Goal: Book appointment/travel/reservation

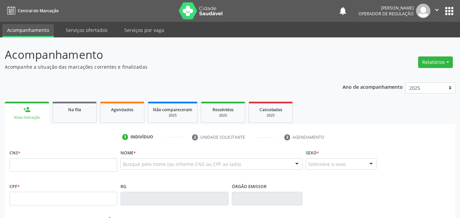
click at [48, 171] on input "text" at bounding box center [64, 165] width 108 height 14
type input "708 4042 9138 2665"
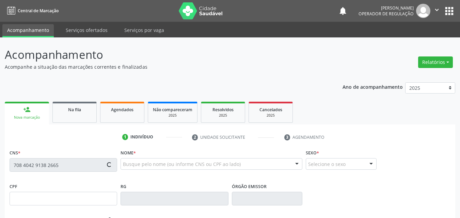
type input "[DATE]"
type input "[PERSON_NAME]"
type input "[PHONE_NUMBER]"
type input "S/N"
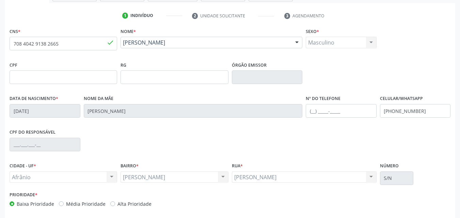
scroll to position [151, 0]
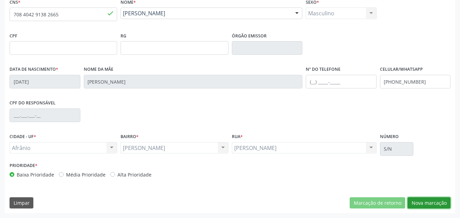
click at [443, 204] on button "Nova marcação" at bounding box center [429, 204] width 43 height 12
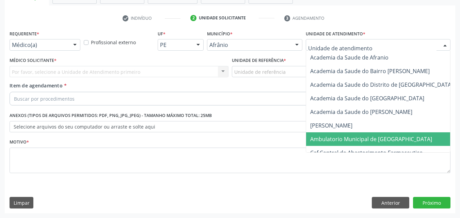
click at [347, 143] on span "Ambulatorio Municipal de [GEOGRAPHIC_DATA]" at bounding box center [389, 140] width 166 height 14
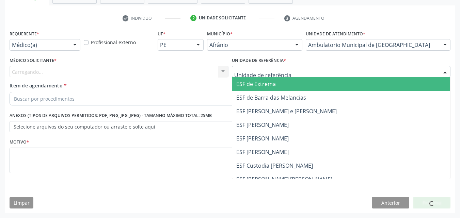
click at [294, 71] on div at bounding box center [341, 72] width 219 height 12
click at [278, 89] on span "ESF de Extrema" at bounding box center [341, 84] width 218 height 14
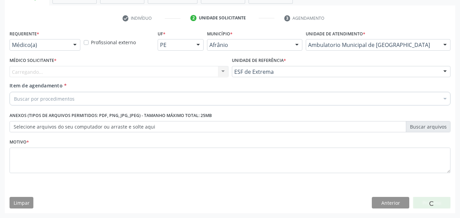
click at [75, 74] on div "Carregando... Nenhum resultado encontrado para: " " Não há nenhuma opção para s…" at bounding box center [119, 72] width 219 height 12
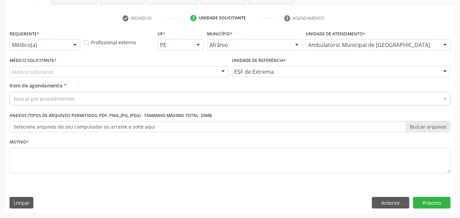
click at [68, 65] on div "Médico Solicitante * Médico solicitante [PERSON_NAME] [PERSON_NAME] [PERSON_NAM…" at bounding box center [119, 67] width 219 height 22
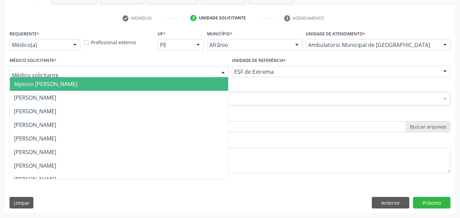
click at [73, 75] on div at bounding box center [119, 72] width 219 height 12
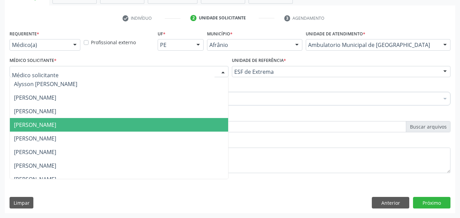
click at [71, 119] on span "[PERSON_NAME]" at bounding box center [119, 125] width 218 height 14
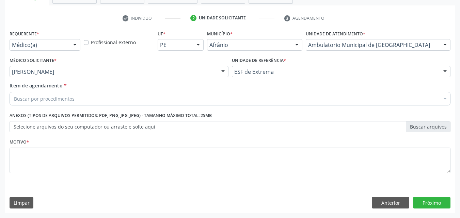
click at [74, 93] on div "Buscar por procedimentos" at bounding box center [230, 99] width 441 height 14
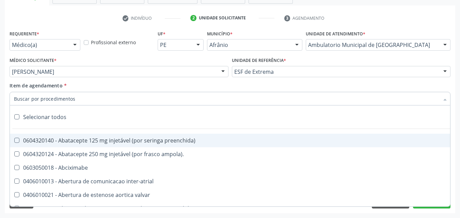
click at [71, 99] on input "Item de agendamento *" at bounding box center [227, 99] width 426 height 14
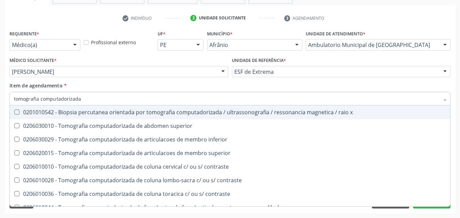
type input "tomografia computadorizada"
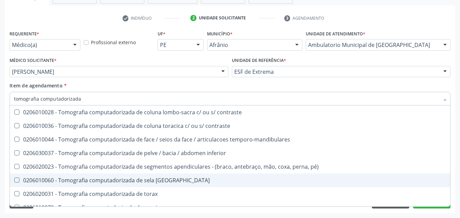
scroll to position [90, 0]
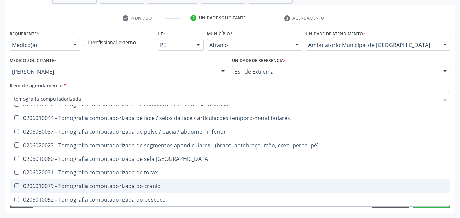
click at [165, 187] on div "0206010079 - Tomografia computadorizada do cranio" at bounding box center [230, 186] width 432 height 5
checkbox cranio "true"
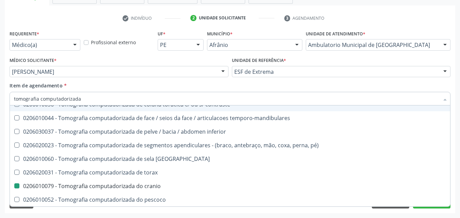
click at [414, 81] on div "Unidade de referência * ESF de Extrema ESF de Extrema ESF de Barra das Melancia…" at bounding box center [341, 69] width 223 height 27
checkbox superior "true"
checkbox cranio "false"
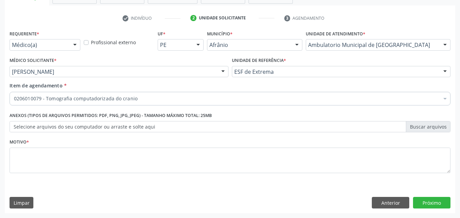
scroll to position [0, 0]
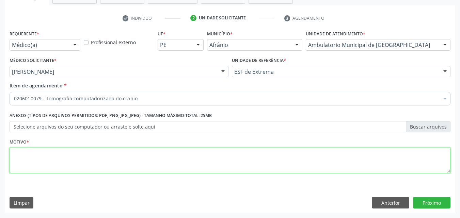
click at [147, 155] on textarea at bounding box center [230, 161] width 441 height 26
type textarea "."
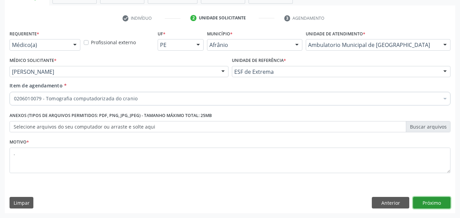
click at [437, 205] on button "Próximo" at bounding box center [431, 203] width 37 height 12
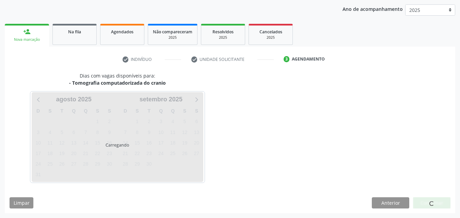
scroll to position [78, 0]
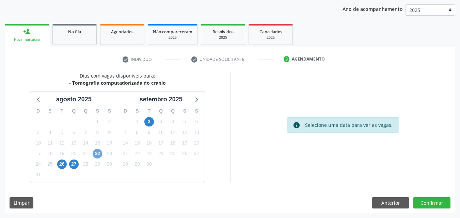
click at [96, 155] on span "22" at bounding box center [98, 154] width 10 height 10
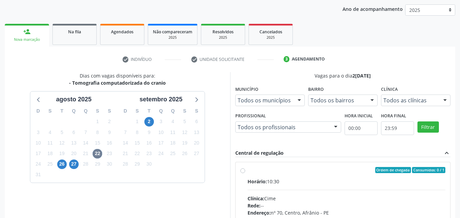
click at [247, 174] on div "Ordem de chegada Consumidos: 0 / 1 Horário: 10:30 Clínica: Cime Rede: -- Endere…" at bounding box center [343, 219] width 205 height 105
radio input "true"
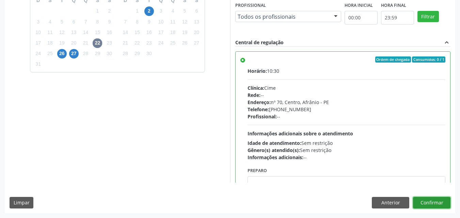
click at [447, 207] on button "Confirmar" at bounding box center [431, 203] width 37 height 12
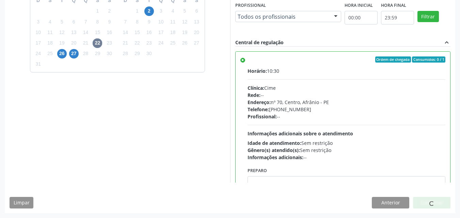
scroll to position [6, 0]
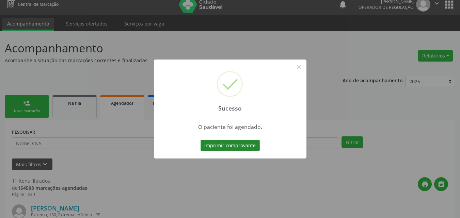
click at [250, 141] on button "Imprimir comprovante" at bounding box center [230, 146] width 59 height 12
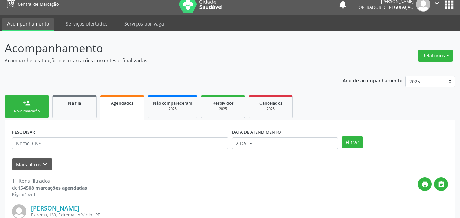
click at [439, 9] on button "" at bounding box center [437, 4] width 13 height 14
click at [413, 33] on link "Sair" at bounding box center [419, 35] width 47 height 10
